Goal: Find specific page/section

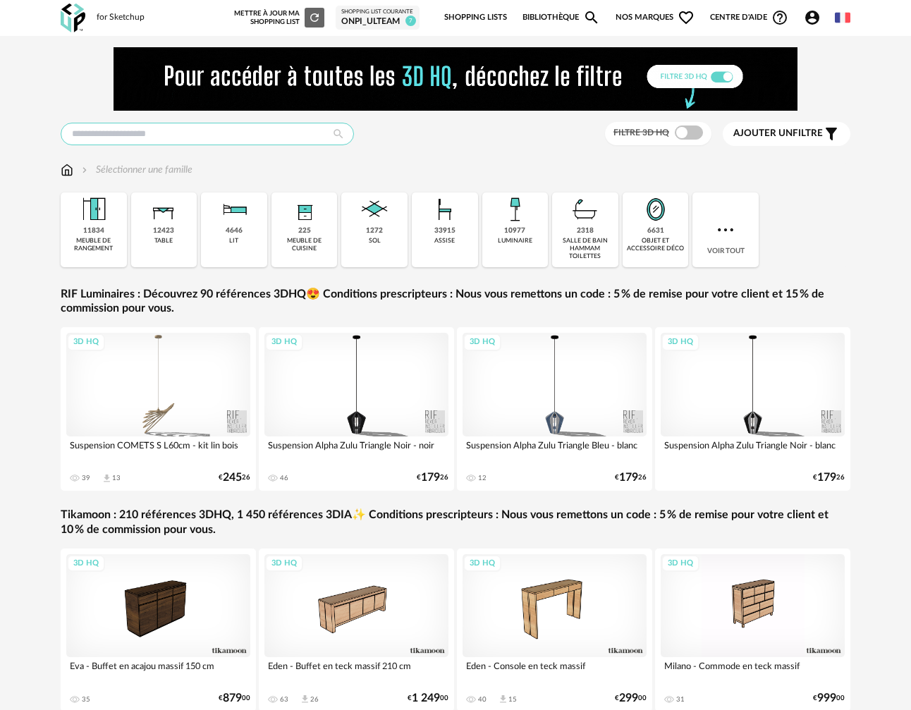
click at [148, 140] on input "text" at bounding box center [207, 134] width 293 height 23
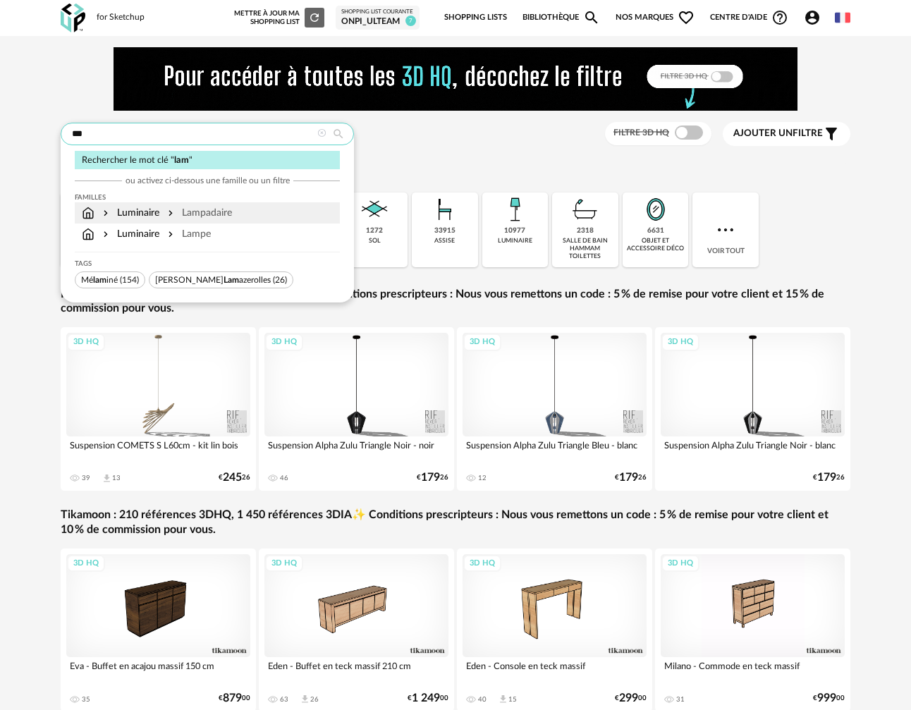
type input "***"
click at [233, 215] on div "Luminaire Lampadaire" at bounding box center [207, 213] width 251 height 14
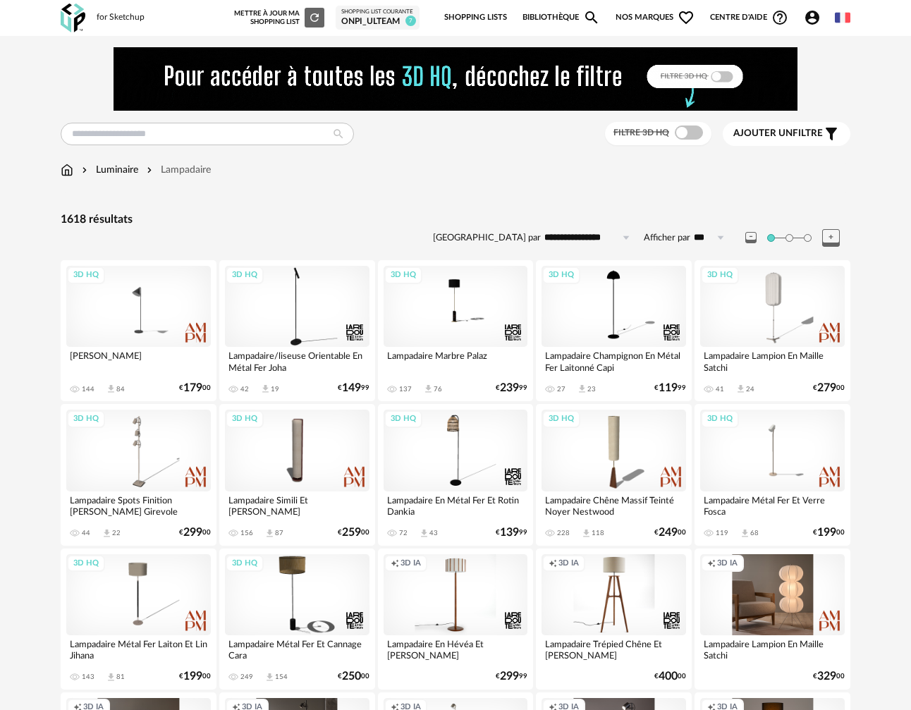
click at [655, 141] on div "Filtre 3D HQ" at bounding box center [658, 133] width 107 height 23
click at [689, 135] on span at bounding box center [689, 133] width 28 height 14
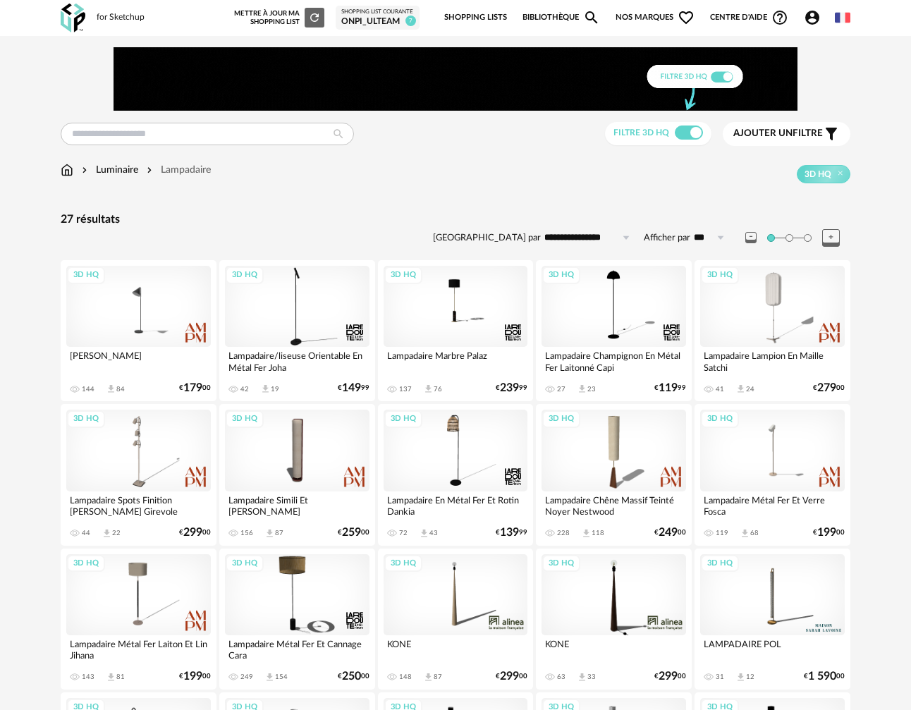
click at [679, 135] on span at bounding box center [689, 133] width 28 height 14
